Goal: Task Accomplishment & Management: Use online tool/utility

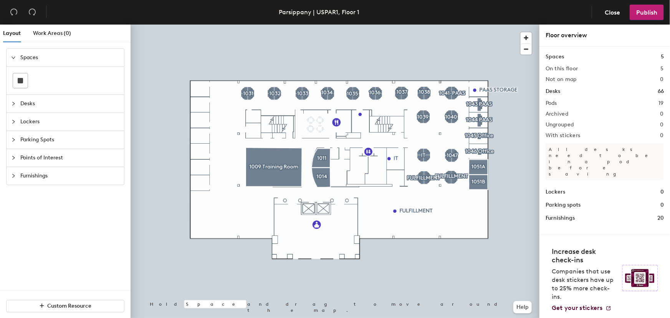
click at [244, 25] on div at bounding box center [335, 25] width 409 height 0
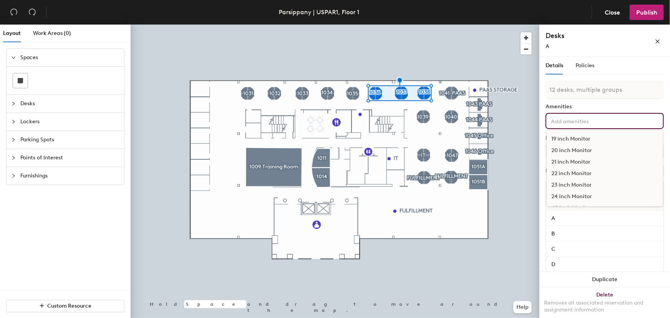
click at [573, 124] on input at bounding box center [584, 120] width 69 height 9
click at [576, 160] on div "Dual Display" at bounding box center [605, 160] width 116 height 12
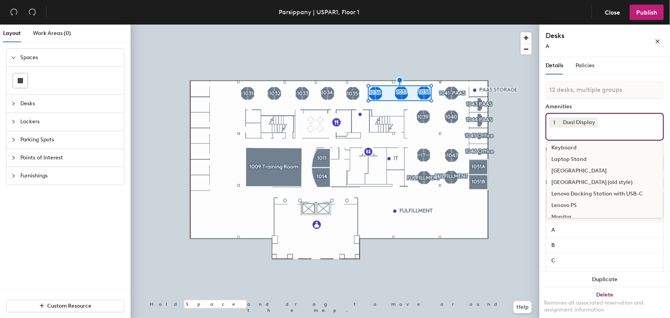
scroll to position [244, 0]
click at [571, 172] on div "Keyboard" at bounding box center [605, 172] width 116 height 12
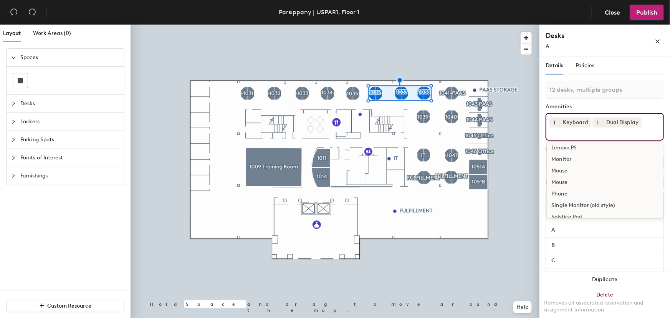
scroll to position [349, 0]
click at [558, 158] on div "Mouse" at bounding box center [605, 159] width 116 height 12
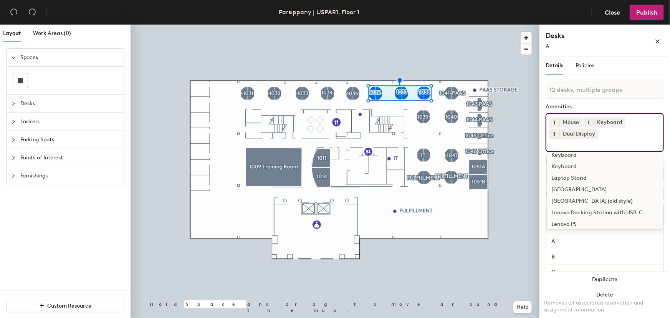
scroll to position [279, 0]
click at [602, 207] on div "Lenovo Docking Station with USB-C" at bounding box center [605, 206] width 116 height 12
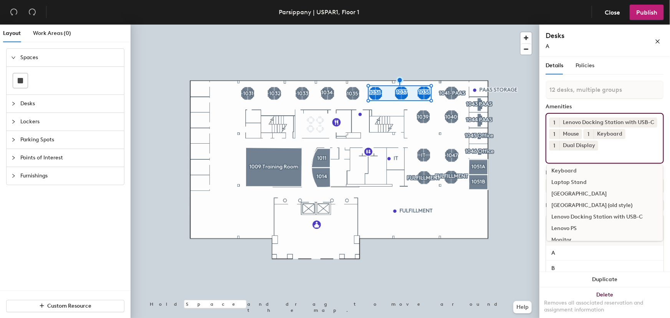
click at [598, 216] on div "Lenovo Docking Station with USB-C" at bounding box center [605, 217] width 116 height 12
click at [602, 216] on div "Lenovo Docking Station with USB-C" at bounding box center [605, 217] width 116 height 12
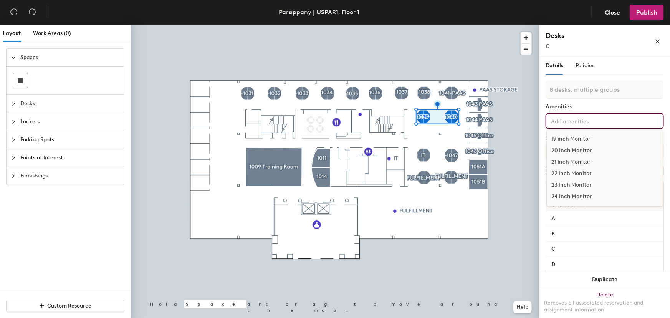
click at [581, 122] on input at bounding box center [584, 120] width 69 height 9
click at [582, 159] on div "Dual Display" at bounding box center [605, 160] width 116 height 12
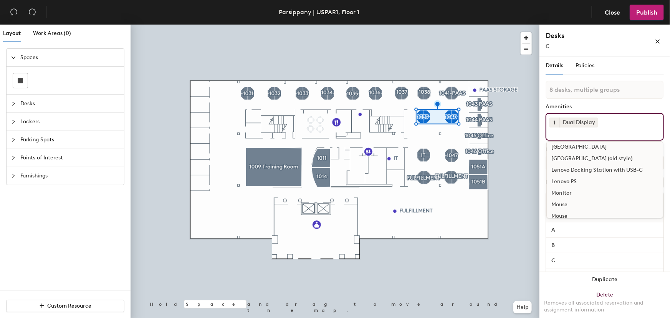
scroll to position [314, 0]
click at [582, 159] on div "Lenovo Docking Station with USB-C" at bounding box center [605, 159] width 116 height 12
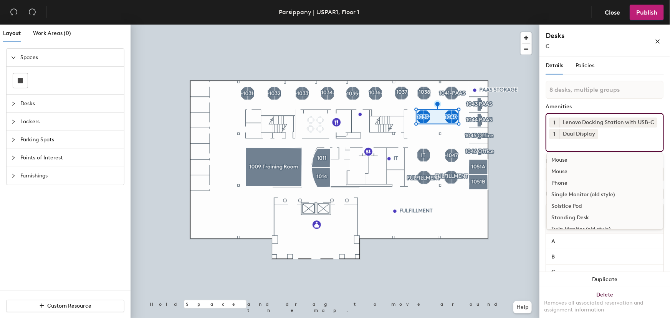
scroll to position [349, 0]
click at [556, 169] on div "Mouse" at bounding box center [605, 170] width 116 height 12
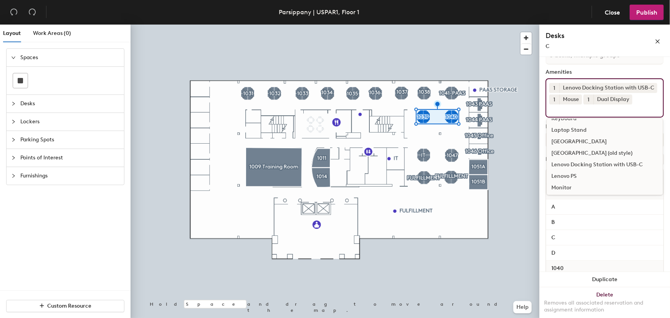
scroll to position [251, 0]
click at [566, 141] on div "Keyboard" at bounding box center [605, 142] width 116 height 12
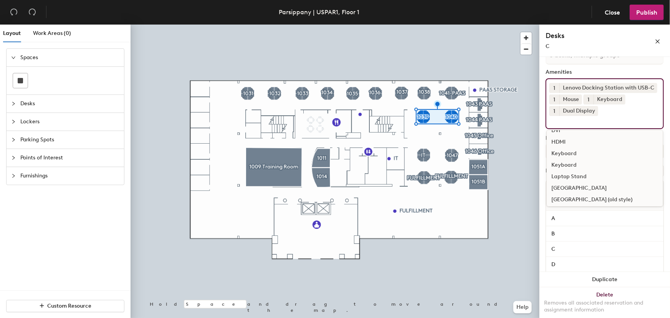
scroll to position [0, 0]
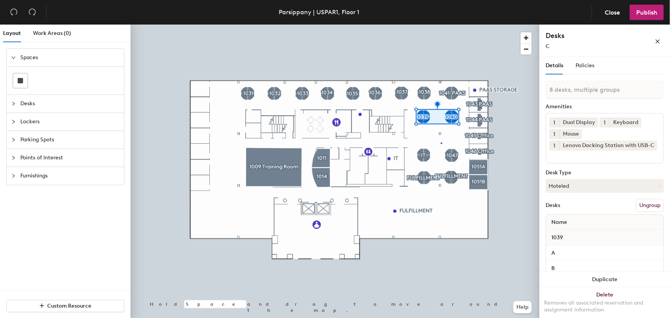
click at [441, 25] on div at bounding box center [335, 25] width 409 height 0
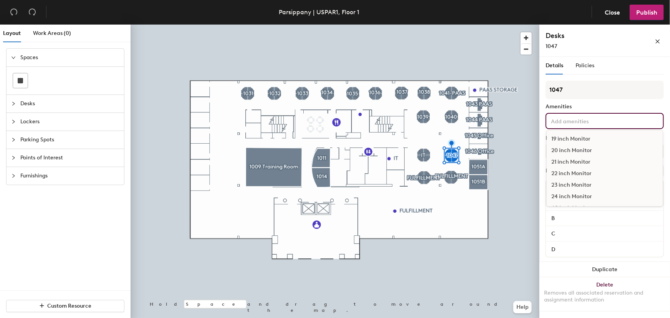
click at [576, 124] on input at bounding box center [584, 120] width 69 height 9
click at [577, 160] on div "Dual Display" at bounding box center [605, 160] width 116 height 12
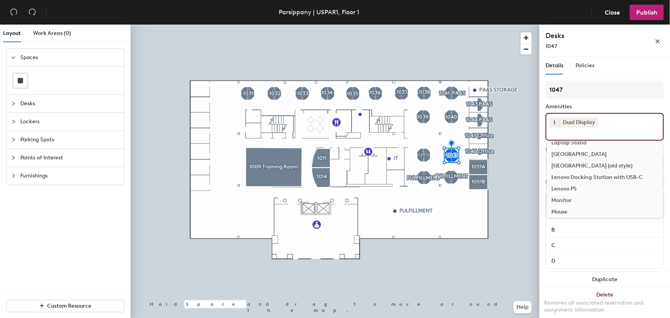
scroll to position [314, 0]
click at [563, 191] on div "Mouse" at bounding box center [605, 194] width 116 height 12
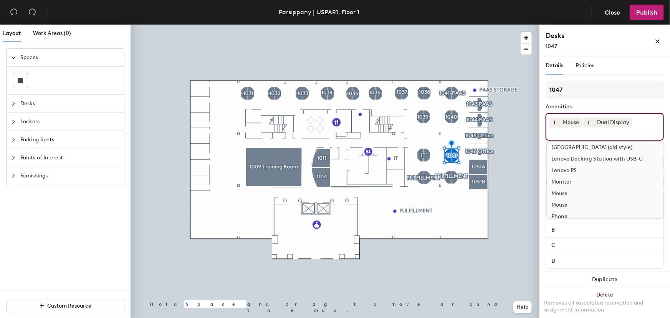
scroll to position [244, 0]
click at [568, 173] on div "Keyboard" at bounding box center [605, 172] width 116 height 12
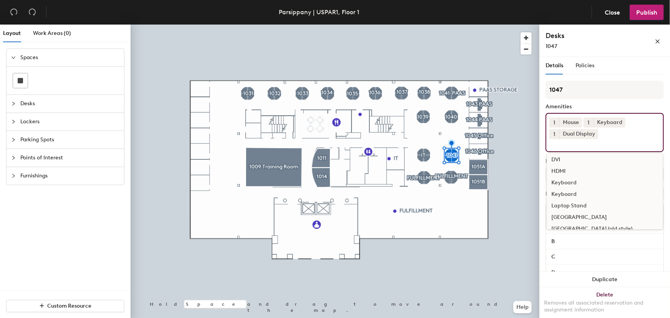
scroll to position [279, 0]
click at [594, 204] on div "Lenovo Docking Station with USB-C" at bounding box center [605, 206] width 116 height 12
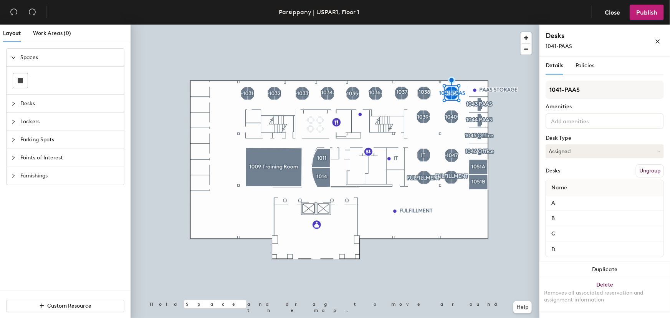
click at [586, 123] on input at bounding box center [584, 120] width 69 height 9
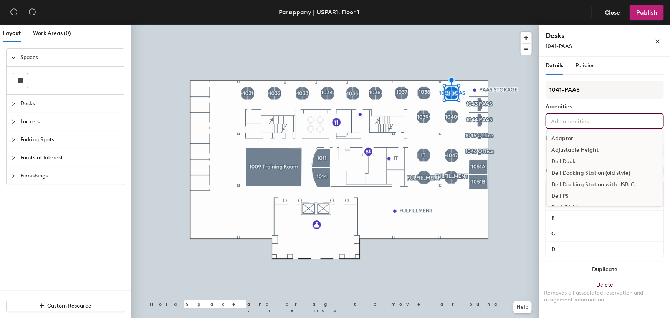
scroll to position [139, 0]
click at [580, 170] on div "Dell Docking Station with USB-C" at bounding box center [605, 173] width 116 height 12
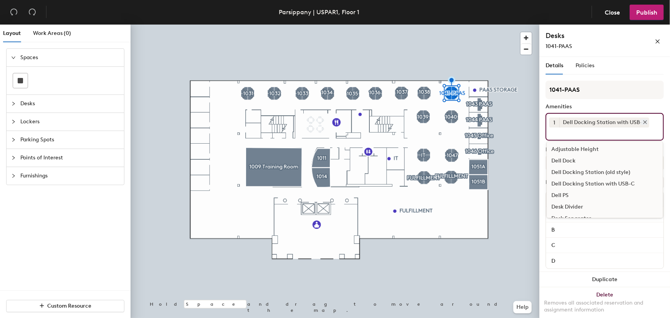
click at [646, 122] on icon at bounding box center [645, 122] width 3 height 3
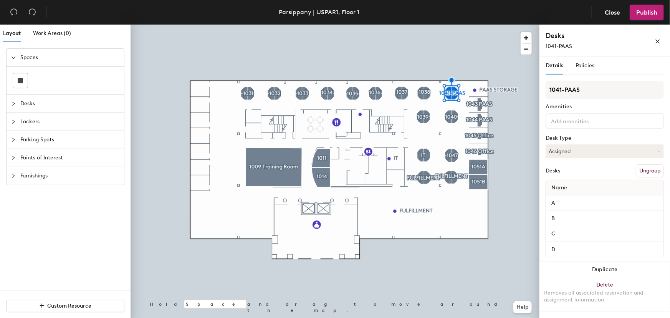
click at [593, 127] on div at bounding box center [605, 121] width 118 height 16
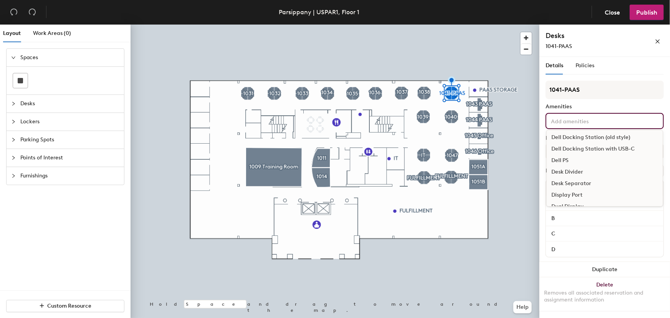
scroll to position [174, 0]
click at [573, 195] on div "Dual Display" at bounding box center [605, 195] width 116 height 12
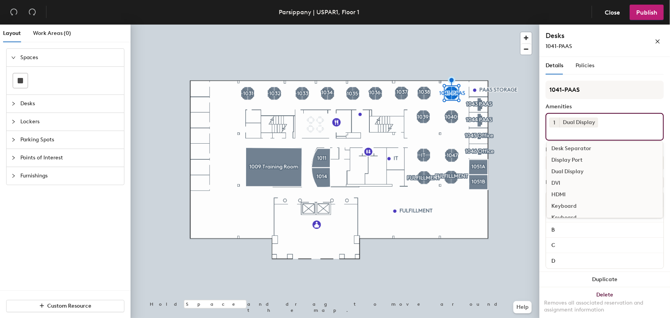
scroll to position [244, 0]
click at [567, 172] on div "Keyboard" at bounding box center [605, 172] width 116 height 12
click at [586, 158] on div "Lenovo Docking Station with USB-C" at bounding box center [605, 159] width 116 height 12
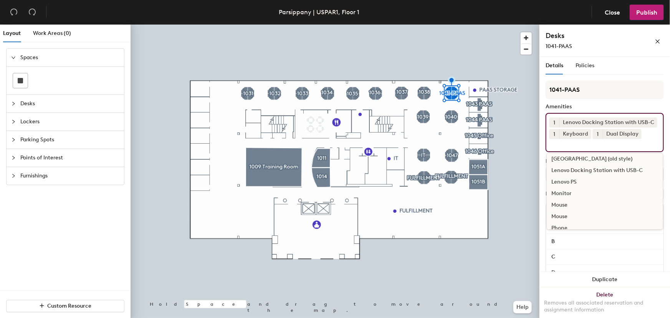
click at [561, 205] on div "Mouse" at bounding box center [605, 205] width 116 height 12
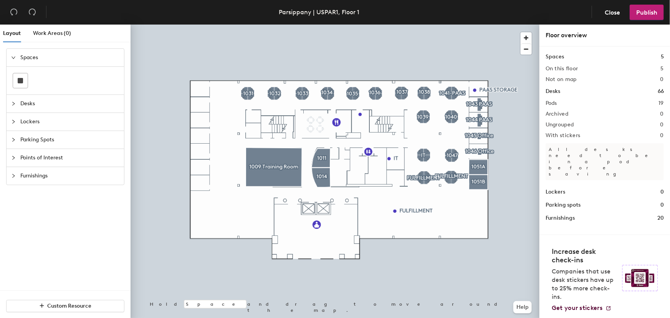
click at [350, 25] on div at bounding box center [335, 25] width 409 height 0
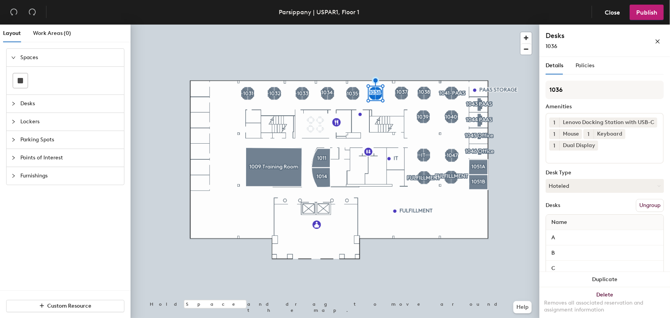
click at [354, 25] on div at bounding box center [335, 25] width 409 height 0
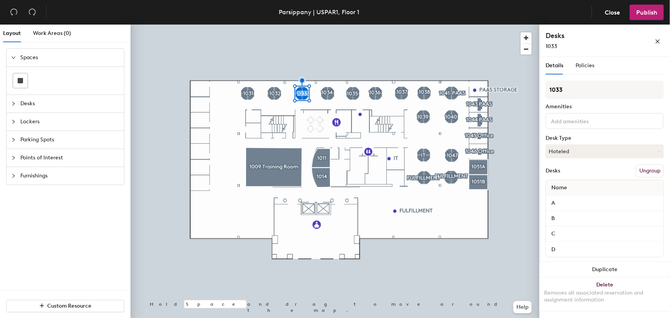
click at [405, 25] on div at bounding box center [335, 25] width 409 height 0
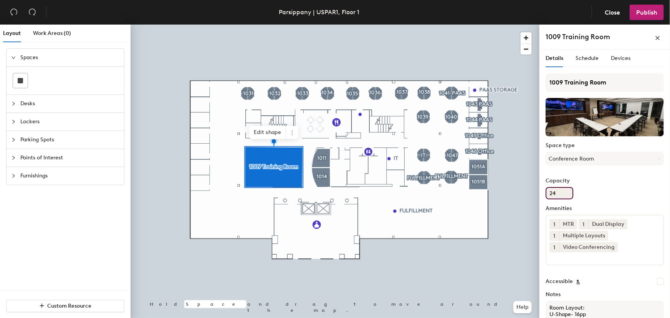
click at [558, 191] on input "24" at bounding box center [560, 193] width 28 height 12
type input "2"
click at [549, 189] on input "Capacity" at bounding box center [560, 193] width 28 height 12
type input "18"
click at [654, 10] on span "Publish" at bounding box center [647, 12] width 21 height 7
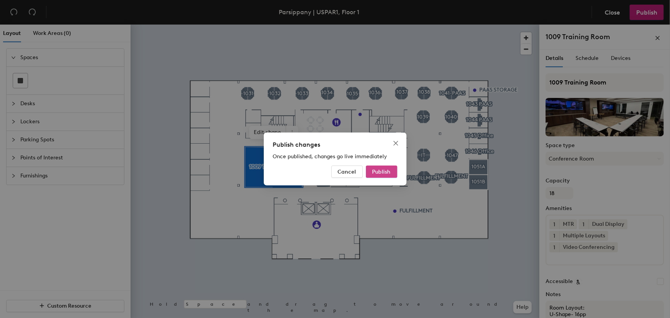
click at [382, 174] on span "Publish" at bounding box center [382, 172] width 18 height 7
